Goal: Share content

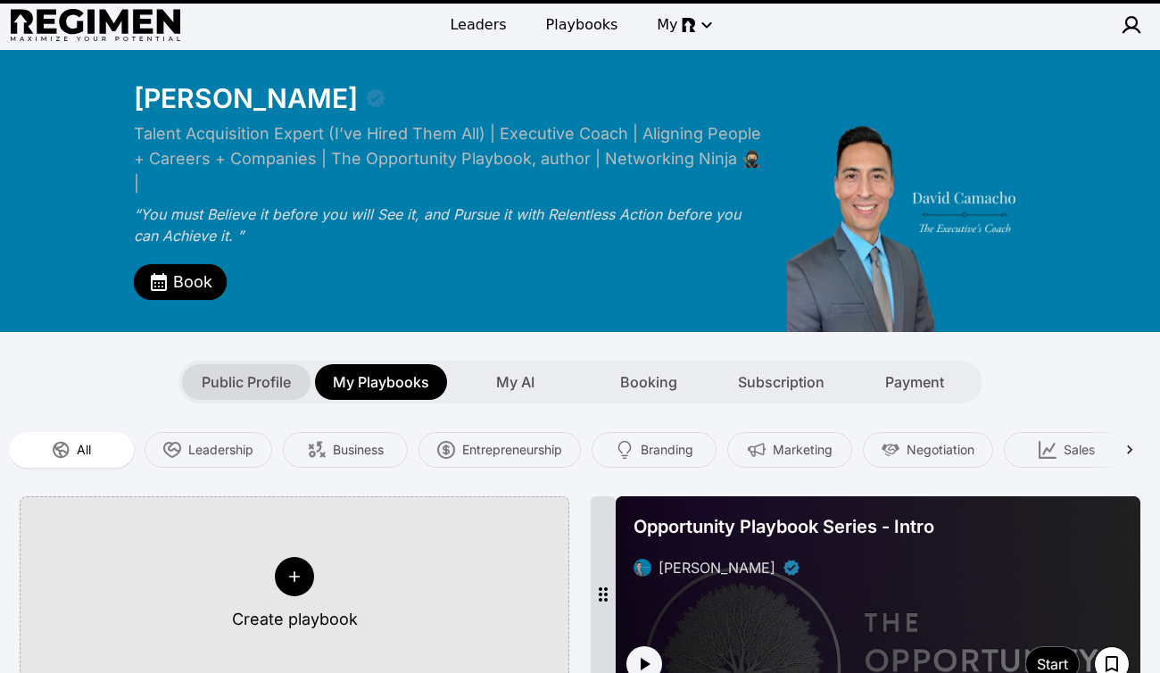
click at [234, 371] on span "Public Profile" at bounding box center [246, 381] width 89 height 21
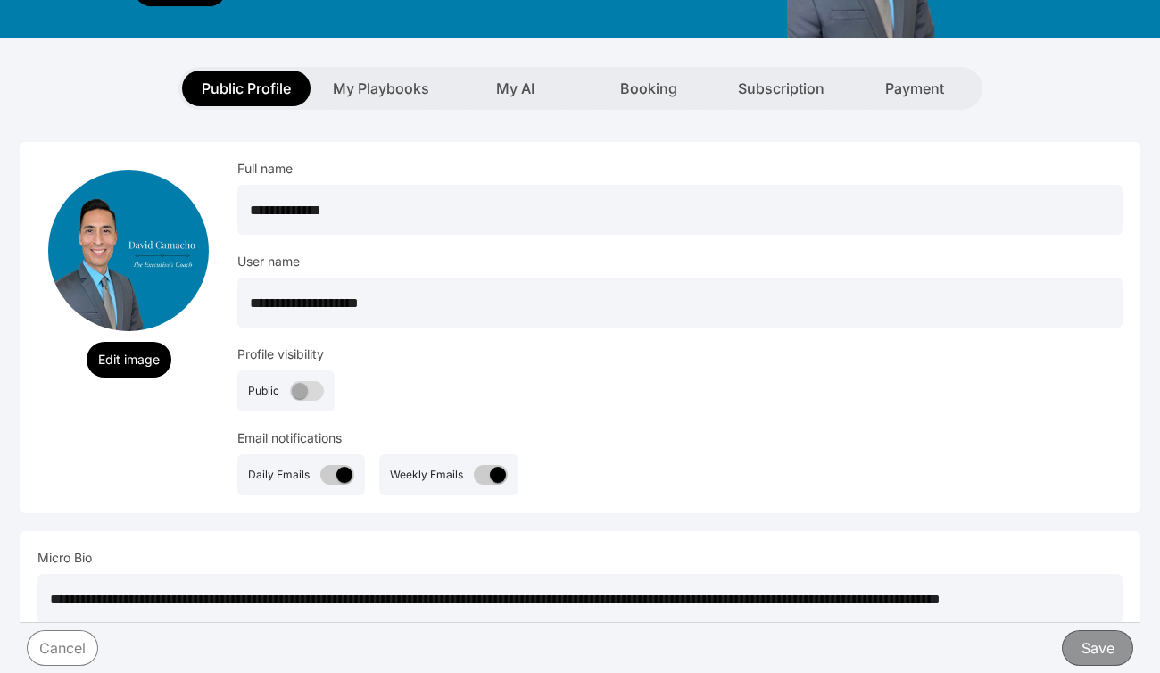
scroll to position [301, 0]
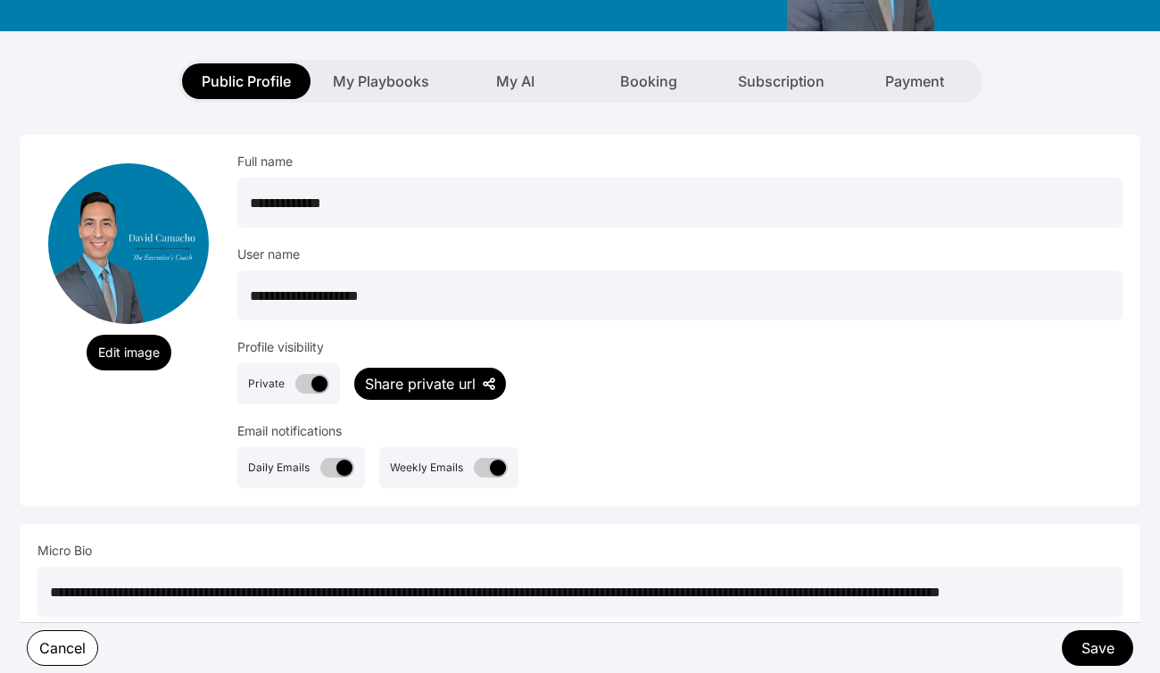
click at [426, 373] on div "Share private url" at bounding box center [420, 383] width 111 height 21
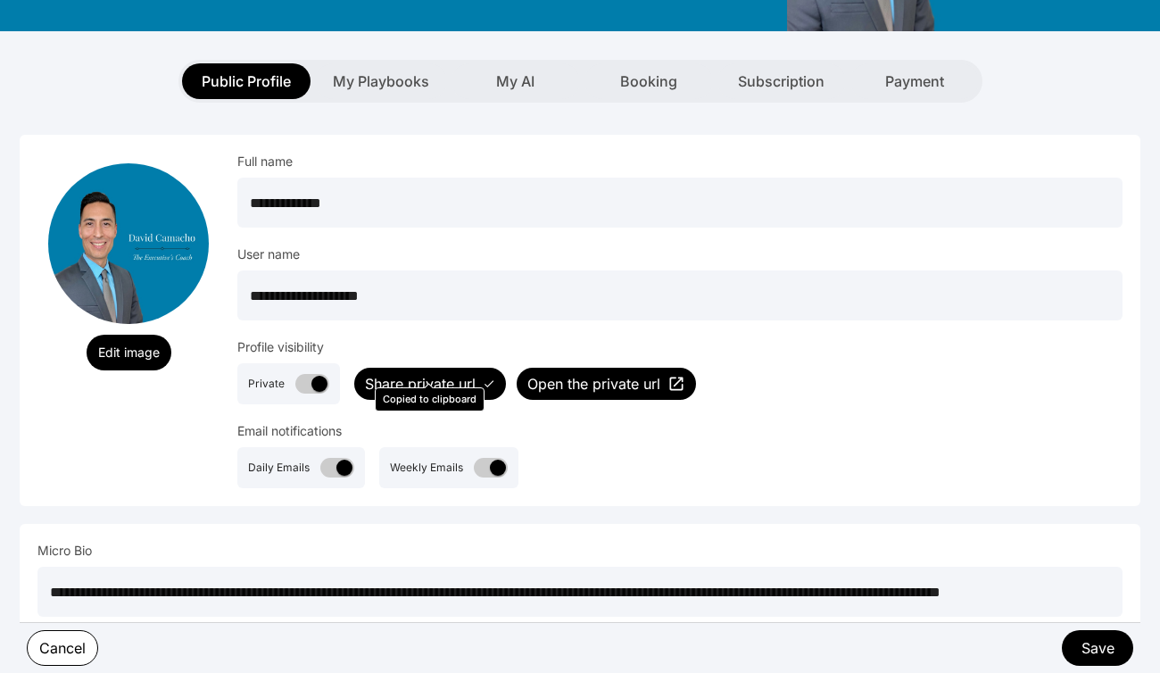
click at [584, 373] on span "Open the private url" at bounding box center [593, 383] width 133 height 21
